Goal: Find specific page/section: Find specific page/section

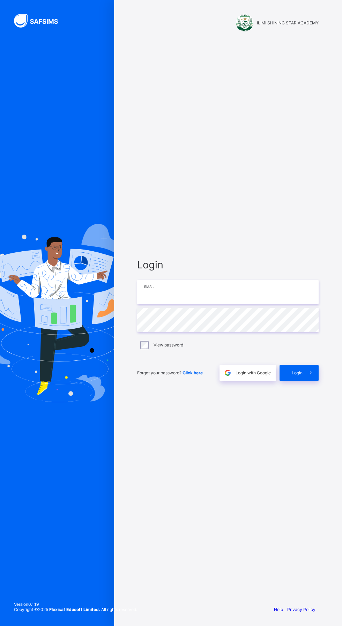
click at [262, 304] on input "email" at bounding box center [227, 292] width 181 height 24
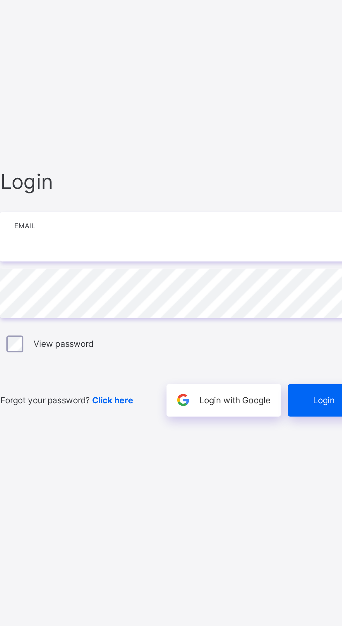
type input "**********"
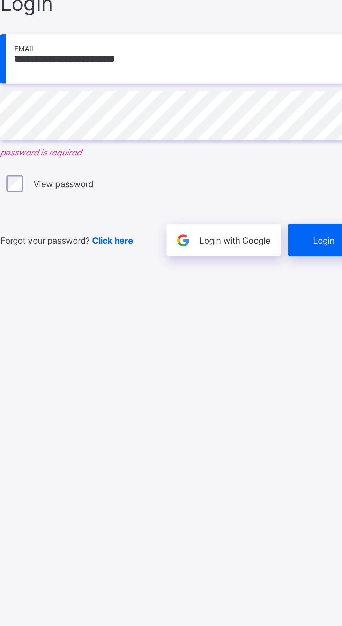
scroll to position [4, 0]
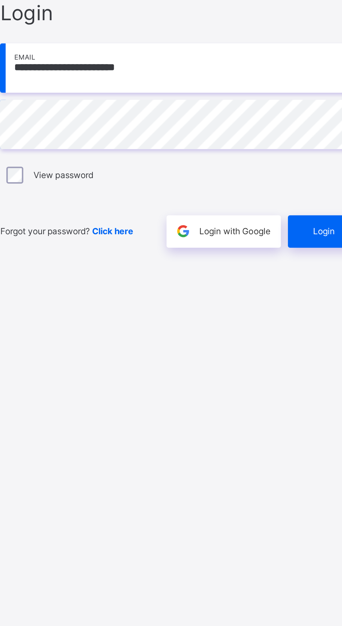
click at [295, 375] on span "Login" at bounding box center [296, 372] width 11 height 5
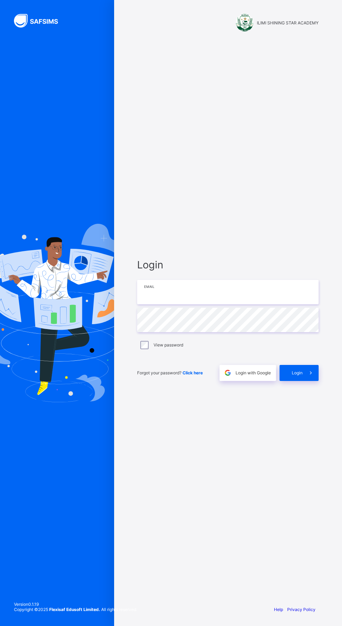
click at [169, 304] on input "email" at bounding box center [227, 292] width 181 height 24
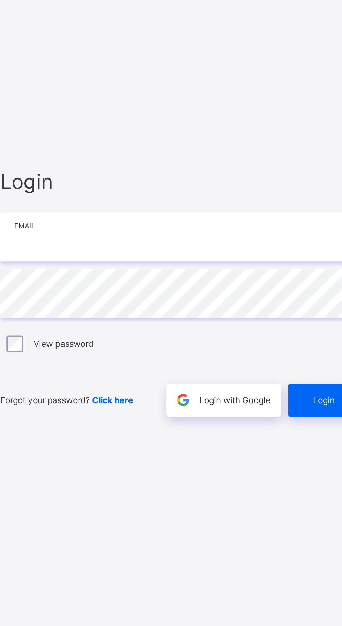
type input "**********"
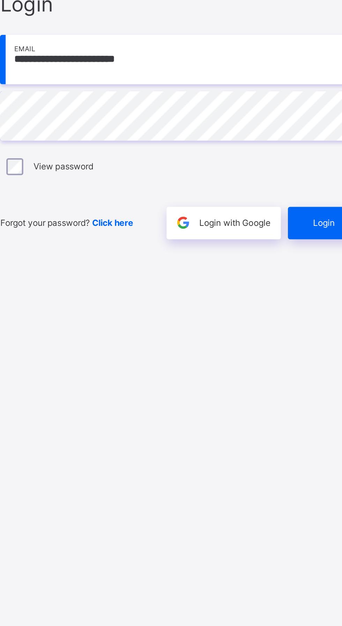
click at [296, 375] on span "Login" at bounding box center [296, 372] width 11 height 5
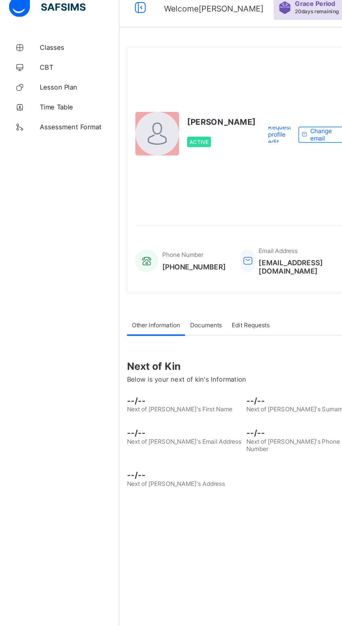
click at [36, 42] on span "Classes" at bounding box center [56, 42] width 56 height 6
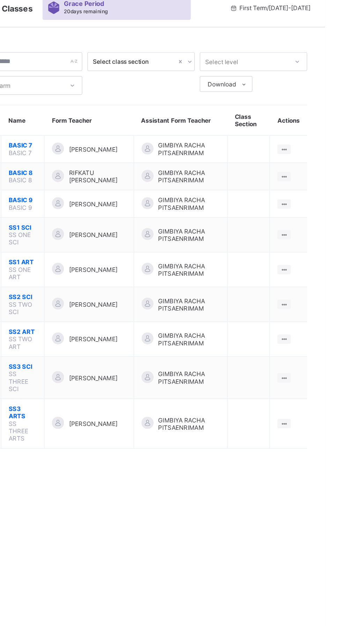
click at [315, 220] on icon at bounding box center [313, 222] width 6 height 5
click at [0, 0] on div "View Class" at bounding box center [0, 0] width 0 height 0
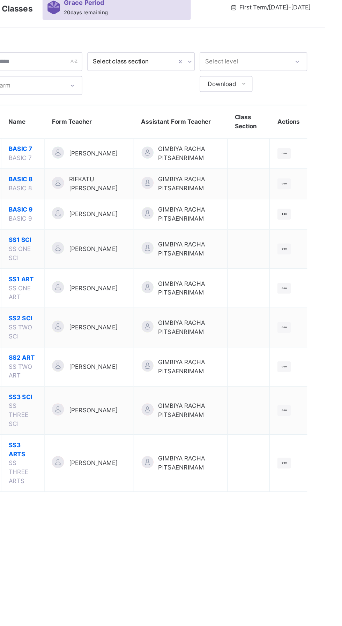
click at [0, 0] on ul "View Class" at bounding box center [0, 0] width 0 height 0
click at [0, 0] on div "View Class" at bounding box center [0, 0] width 0 height 0
click at [313, 294] on icon at bounding box center [313, 296] width 6 height 5
click at [0, 0] on div "View Class" at bounding box center [0, 0] width 0 height 0
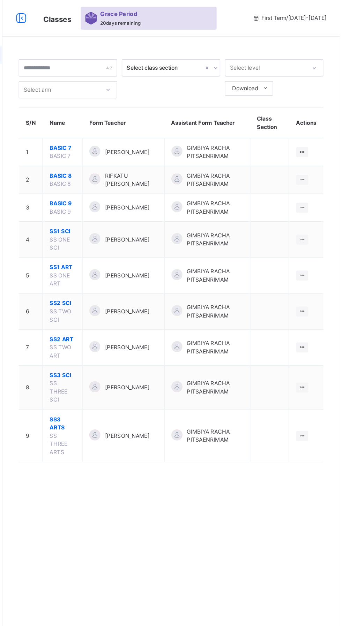
click at [0, 0] on ul "View Class" at bounding box center [0, 0] width 0 height 0
click at [0, 0] on div "View Class" at bounding box center [0, 0] width 0 height 0
click at [0, 0] on ul "View Class" at bounding box center [0, 0] width 0 height 0
click at [0, 0] on div "View Class" at bounding box center [0, 0] width 0 height 0
